Goal: Obtain resource: Obtain resource

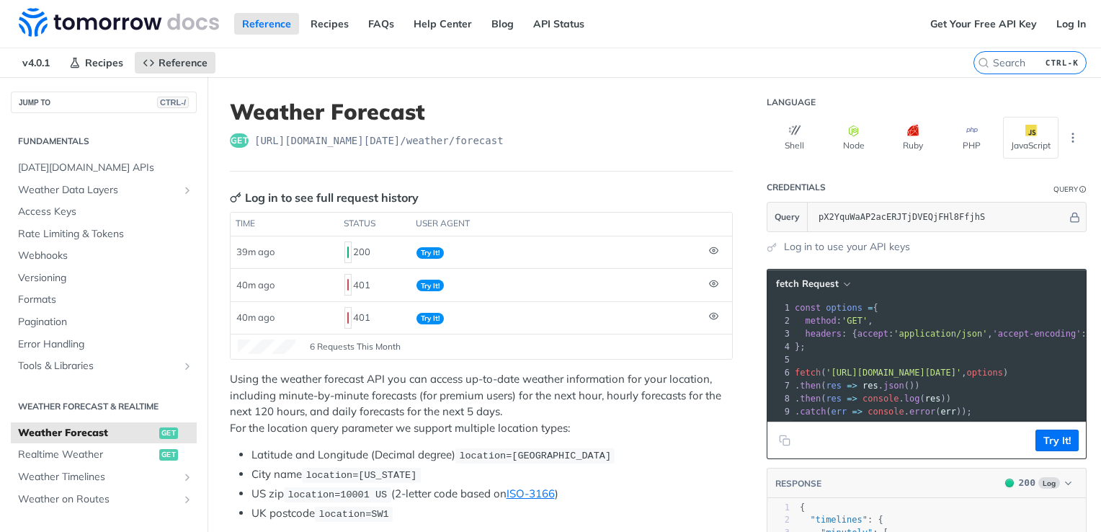
scroll to position [225, 0]
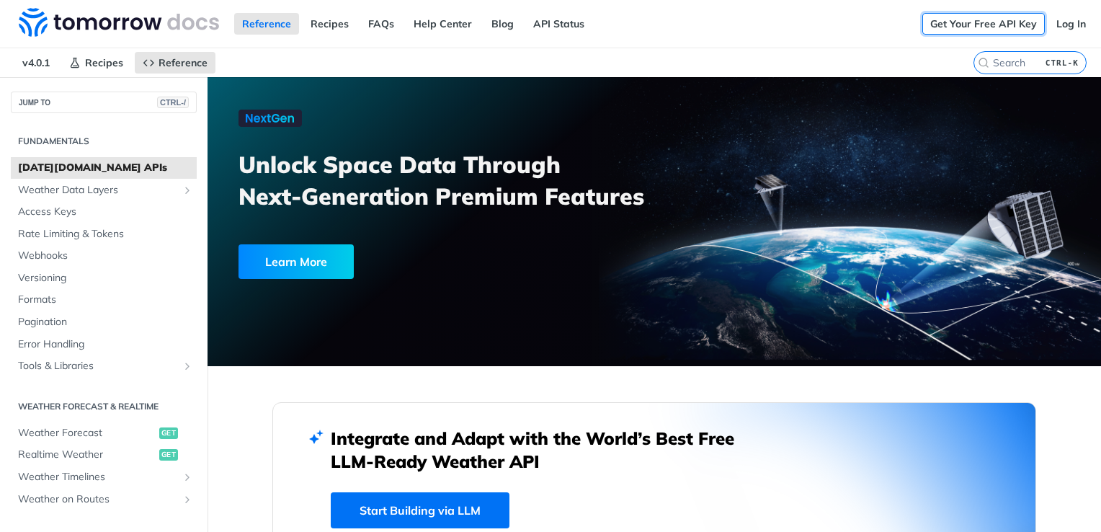
click at [941, 14] on link "Get Your Free API Key" at bounding box center [984, 24] width 123 height 22
click at [1072, 22] on link "Log In" at bounding box center [1071, 24] width 45 height 22
